Goal: Task Accomplishment & Management: Manage account settings

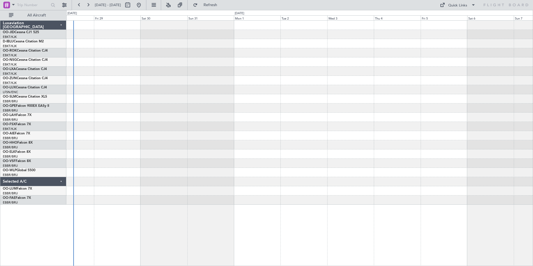
click at [192, 177] on div at bounding box center [299, 113] width 467 height 184
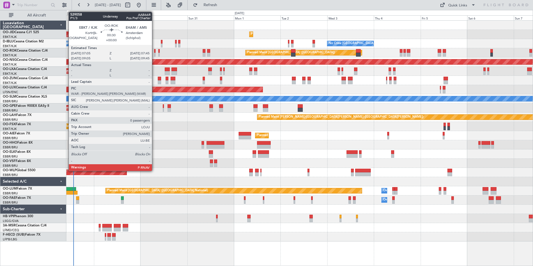
click at [155, 50] on div at bounding box center [154, 51] width 1 height 4
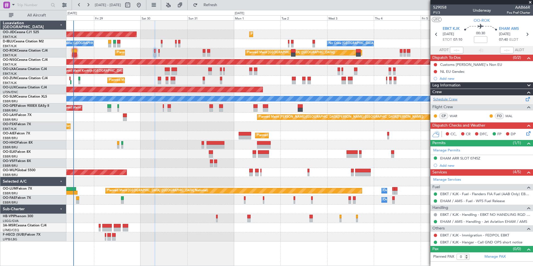
click at [462, 98] on div "Schedule Crew" at bounding box center [482, 99] width 103 height 8
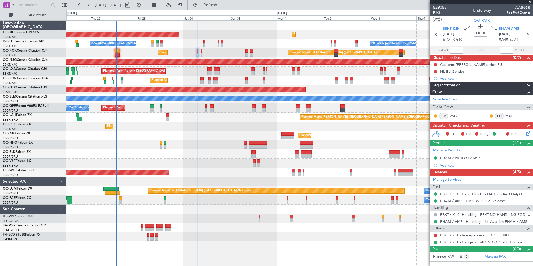
click at [148, 154] on div "AOG Maint Kortrijk-[GEOGRAPHIC_DATA] Planned Maint [GEOGRAPHIC_DATA]-[GEOGRAPHI…" at bounding box center [299, 131] width 467 height 221
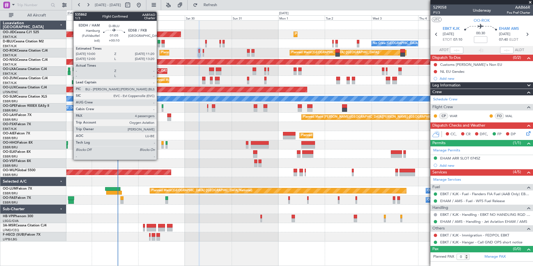
click at [159, 42] on div at bounding box center [159, 42] width 3 height 4
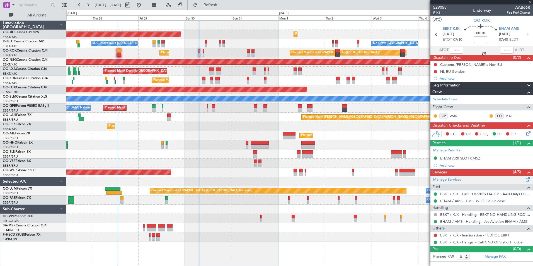
type input "+00:10"
type input "4"
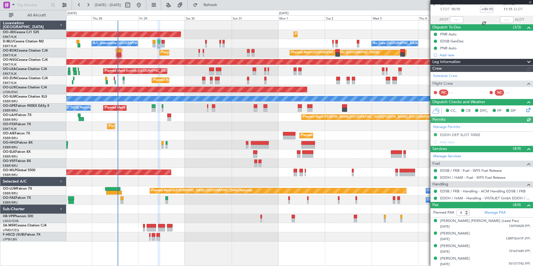
scroll to position [32, 0]
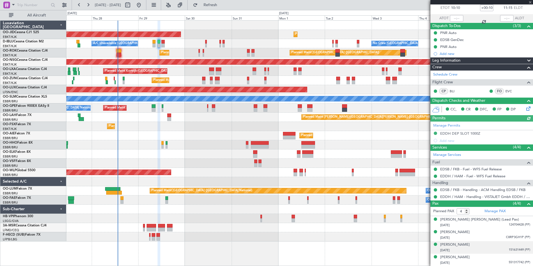
click at [488, 248] on div "[DATE] 151631449 (PP)" at bounding box center [485, 251] width 90 height 6
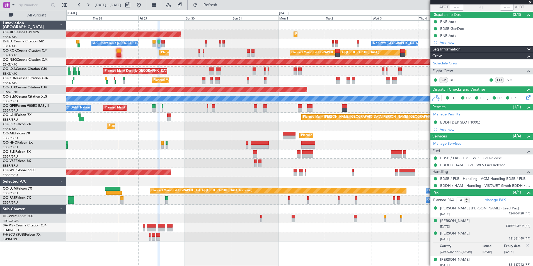
scroll to position [45, 0]
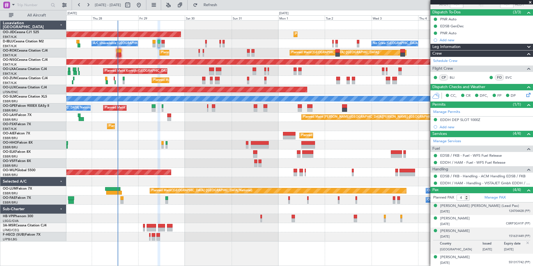
click at [481, 214] on li "[PERSON_NAME] [PERSON_NAME] (Lead Pax) [DATE] 124704428 (PP)" at bounding box center [482, 208] width 103 height 13
click at [478, 208] on div "[PERSON_NAME] [PERSON_NAME] (Lead Pax)" at bounding box center [479, 206] width 79 height 6
